Goal: Task Accomplishment & Management: Manage account settings

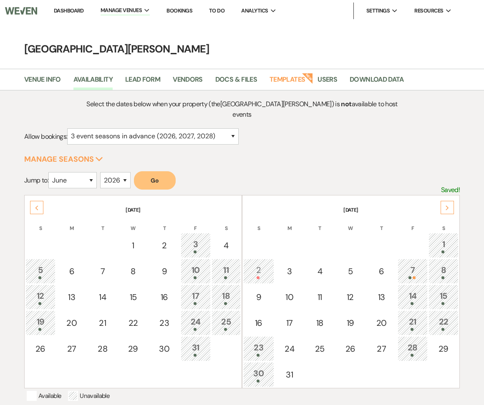
select select "3"
select select "6"
select select "2026"
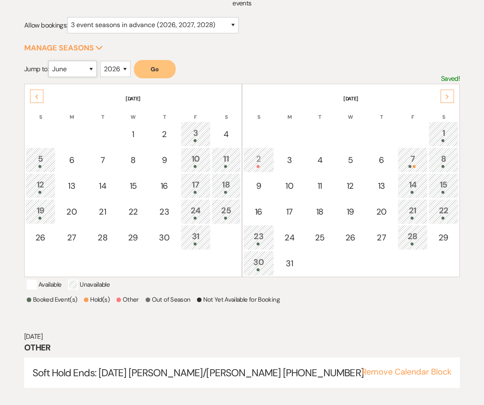
click at [86, 63] on select "January February March April May June July August September October November De…" at bounding box center [72, 69] width 48 height 16
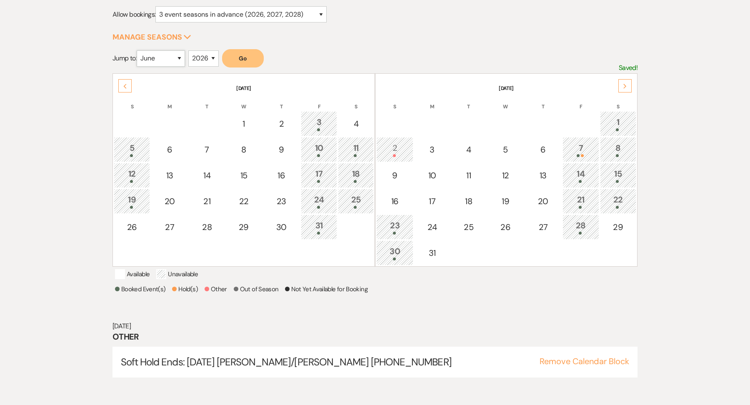
click at [180, 60] on select "January February March April May June July August September October November De…" at bounding box center [161, 58] width 48 height 16
select select "10"
click at [191, 68] on div "2025 2026 2027 2028 2029" at bounding box center [203, 61] width 30 height 23
click at [205, 62] on select "2025 2026 2027 2028 2029" at bounding box center [203, 58] width 30 height 16
select select "2027"
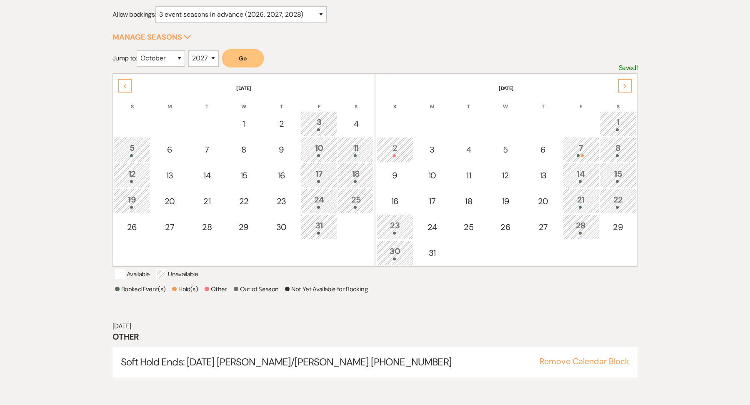
drag, startPoint x: 263, startPoint y: 55, endPoint x: 249, endPoint y: 44, distance: 17.5
click at [262, 55] on button "Go" at bounding box center [243, 58] width 42 height 18
